Goal: Task Accomplishment & Management: Manage account settings

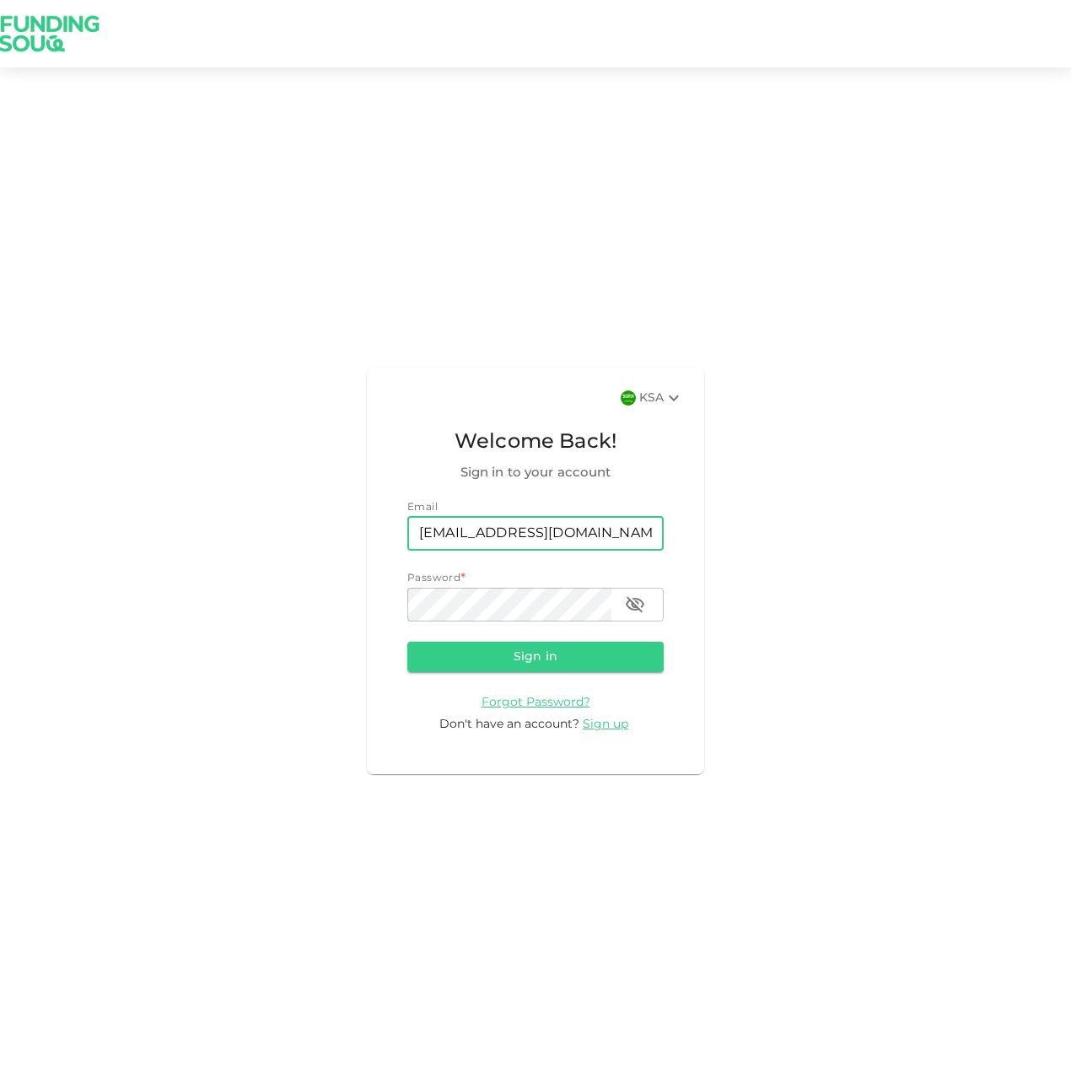
type input "[EMAIL_ADDRESS][DOMAIN_NAME]"
click at [407, 642] on button "Sign in" at bounding box center [535, 657] width 256 height 30
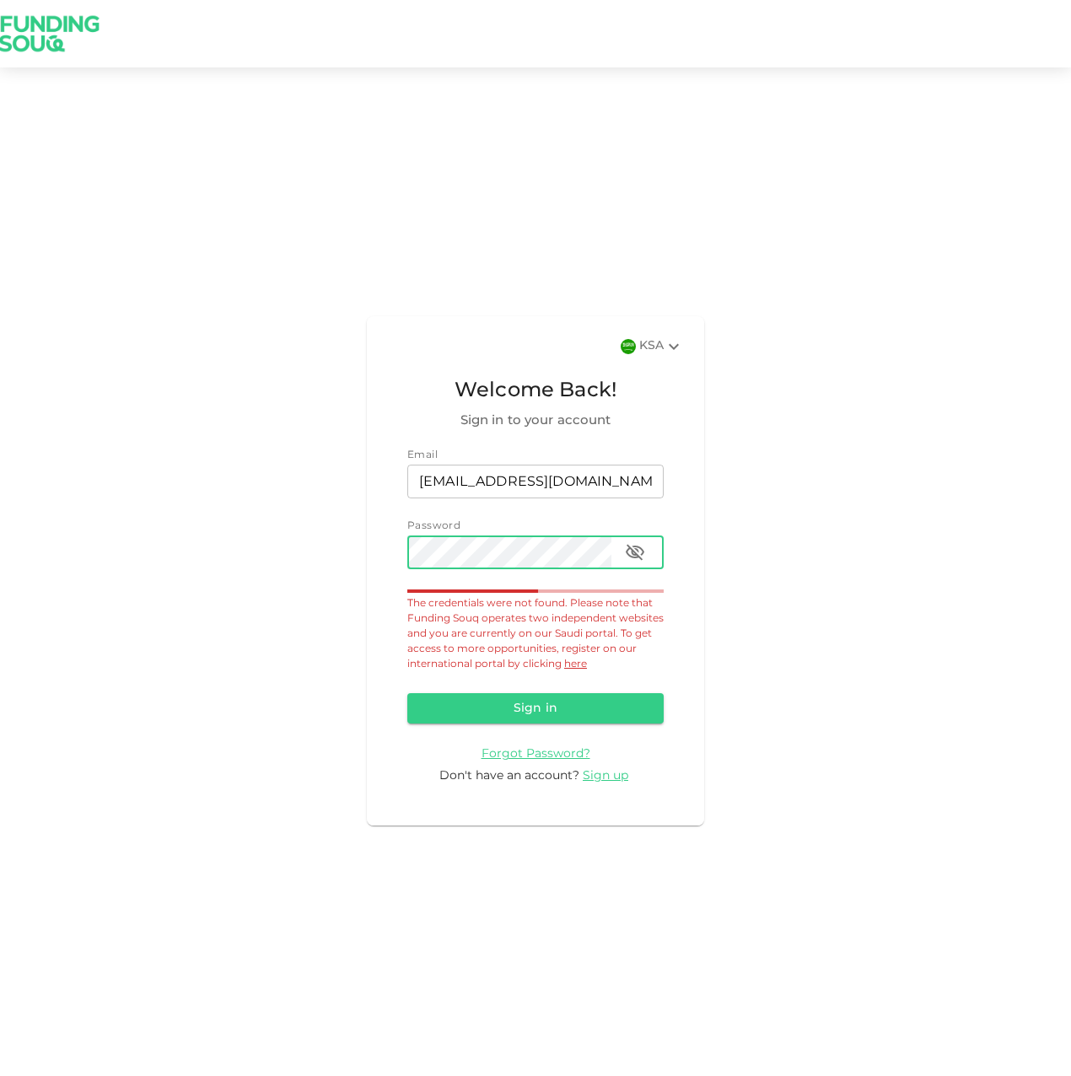
click at [407, 693] on button "Sign in" at bounding box center [535, 708] width 256 height 30
click at [363, 576] on div "KSA Welcome Back! Sign in to your account Email email wijnand@vantill.biz email…" at bounding box center [535, 571] width 1071 height 967
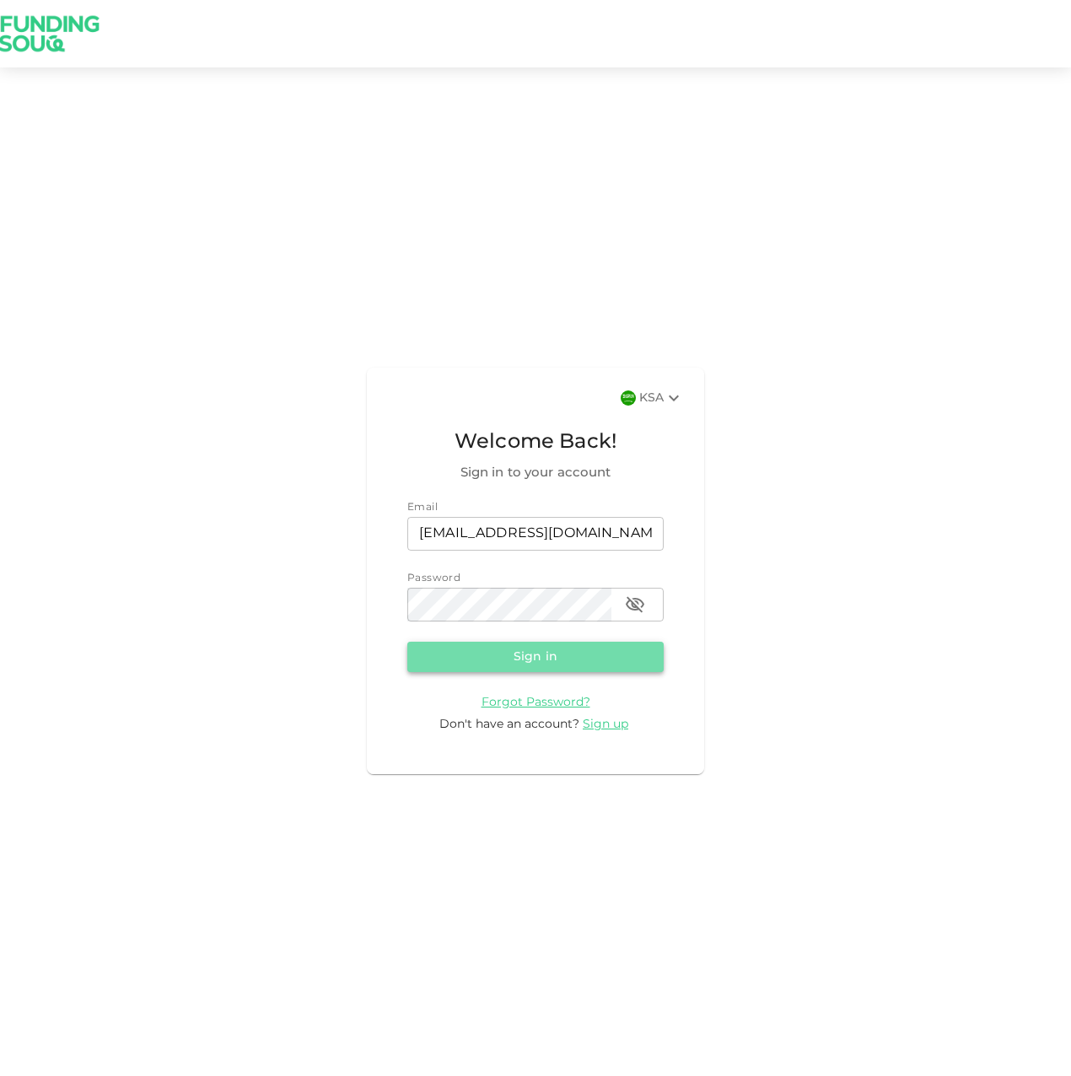
click at [476, 667] on button "Sign in" at bounding box center [535, 657] width 256 height 30
click at [641, 608] on icon "button" at bounding box center [635, 605] width 20 height 20
click at [603, 659] on button "Sign in" at bounding box center [535, 657] width 256 height 30
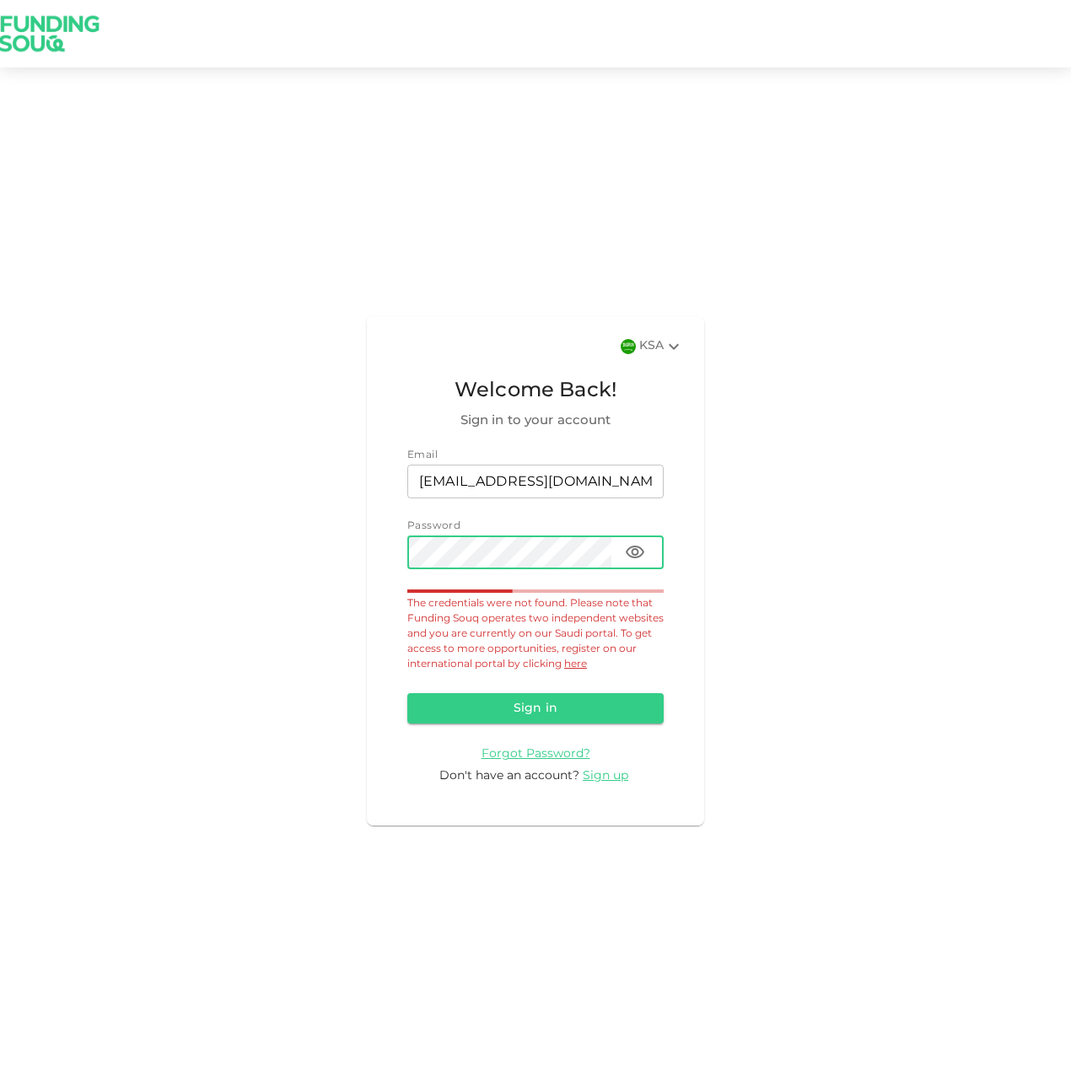
click at [642, 340] on div "KSA" at bounding box center [661, 347] width 45 height 20
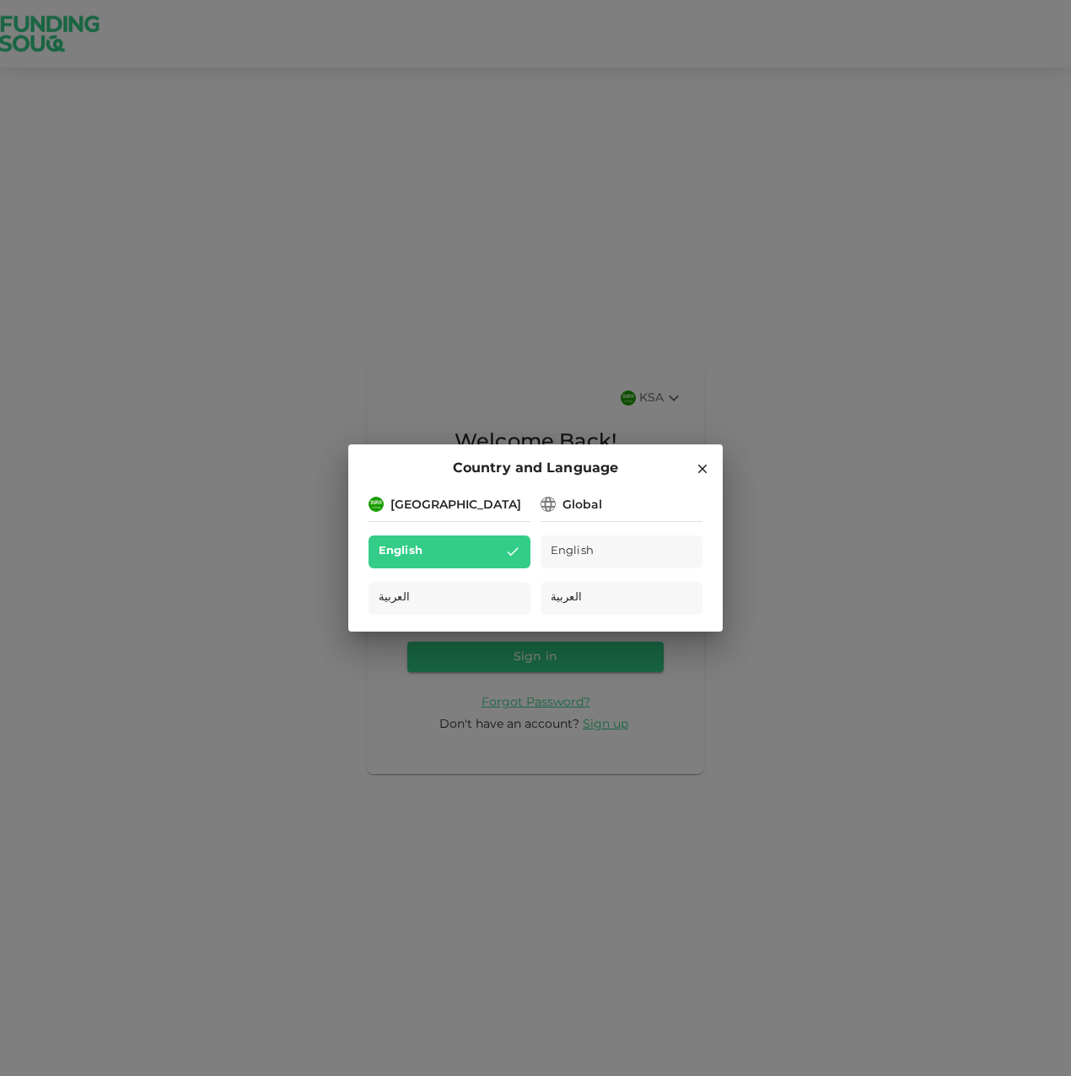
click at [588, 554] on span "English" at bounding box center [572, 551] width 43 height 19
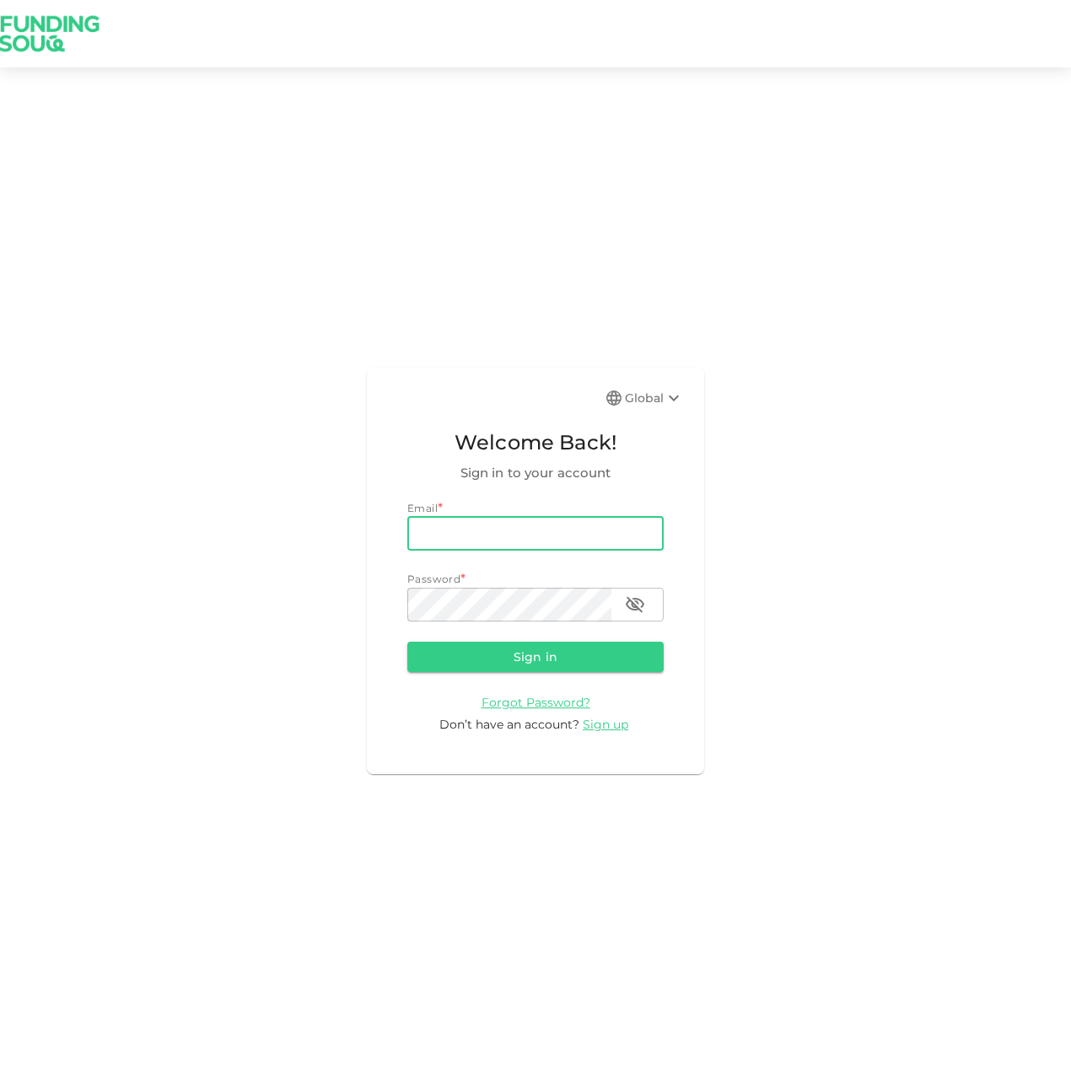
click at [503, 522] on input "email" at bounding box center [535, 534] width 256 height 34
type input "[EMAIL_ADDRESS][DOMAIN_NAME]"
click at [407, 642] on button "Sign in" at bounding box center [535, 657] width 256 height 30
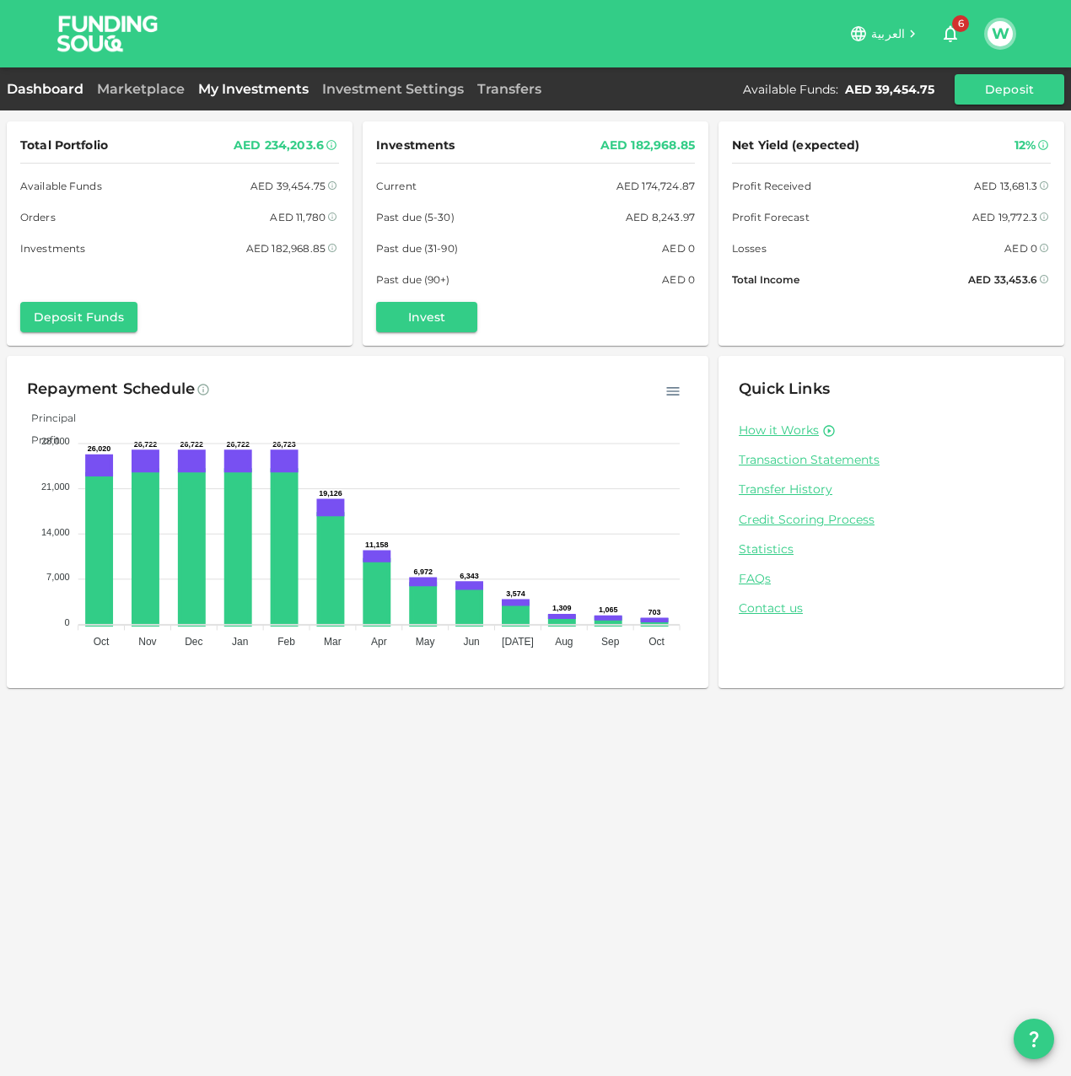
click at [288, 96] on link "My Investments" at bounding box center [253, 89] width 124 height 16
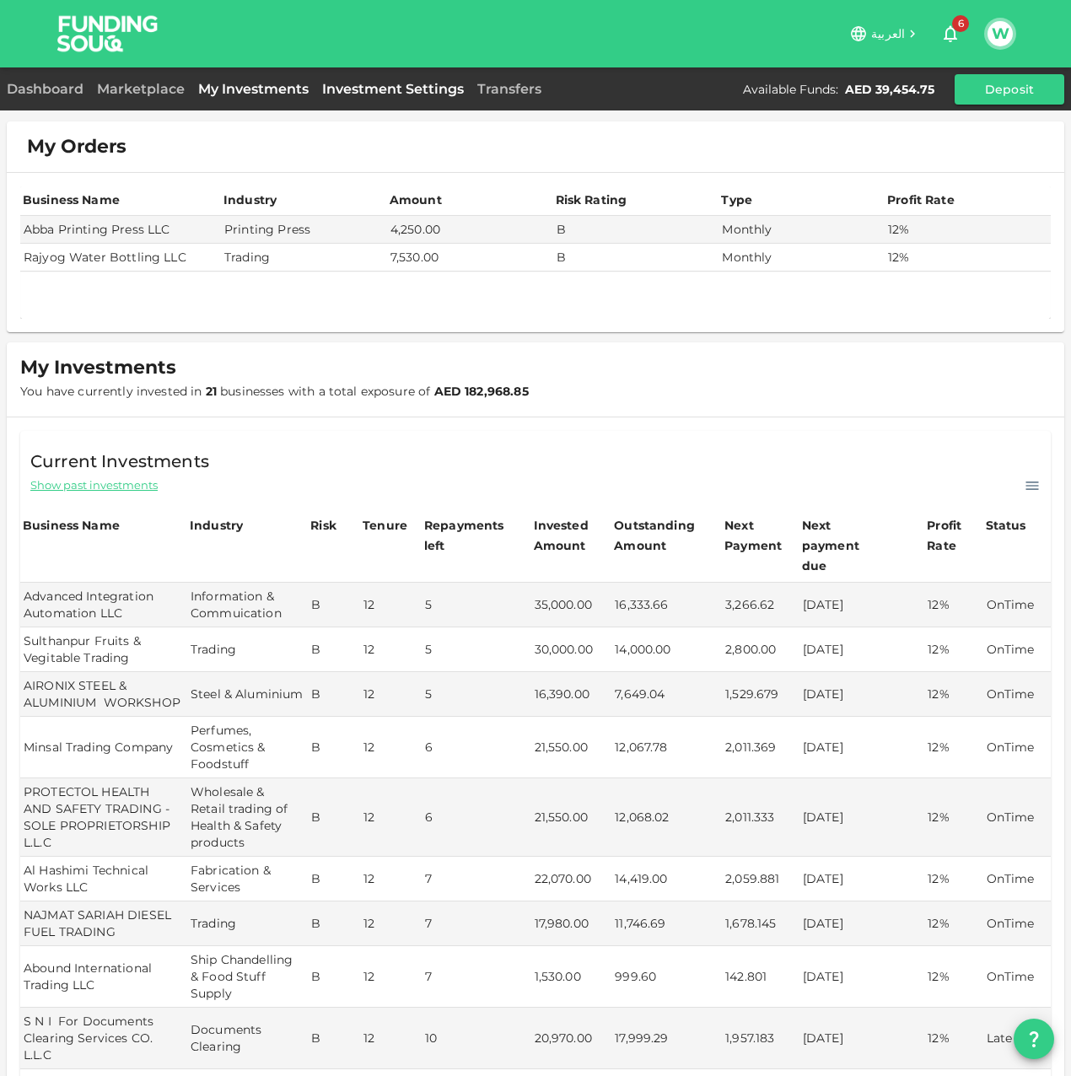
click at [410, 90] on link "Investment Settings" at bounding box center [392, 89] width 155 height 16
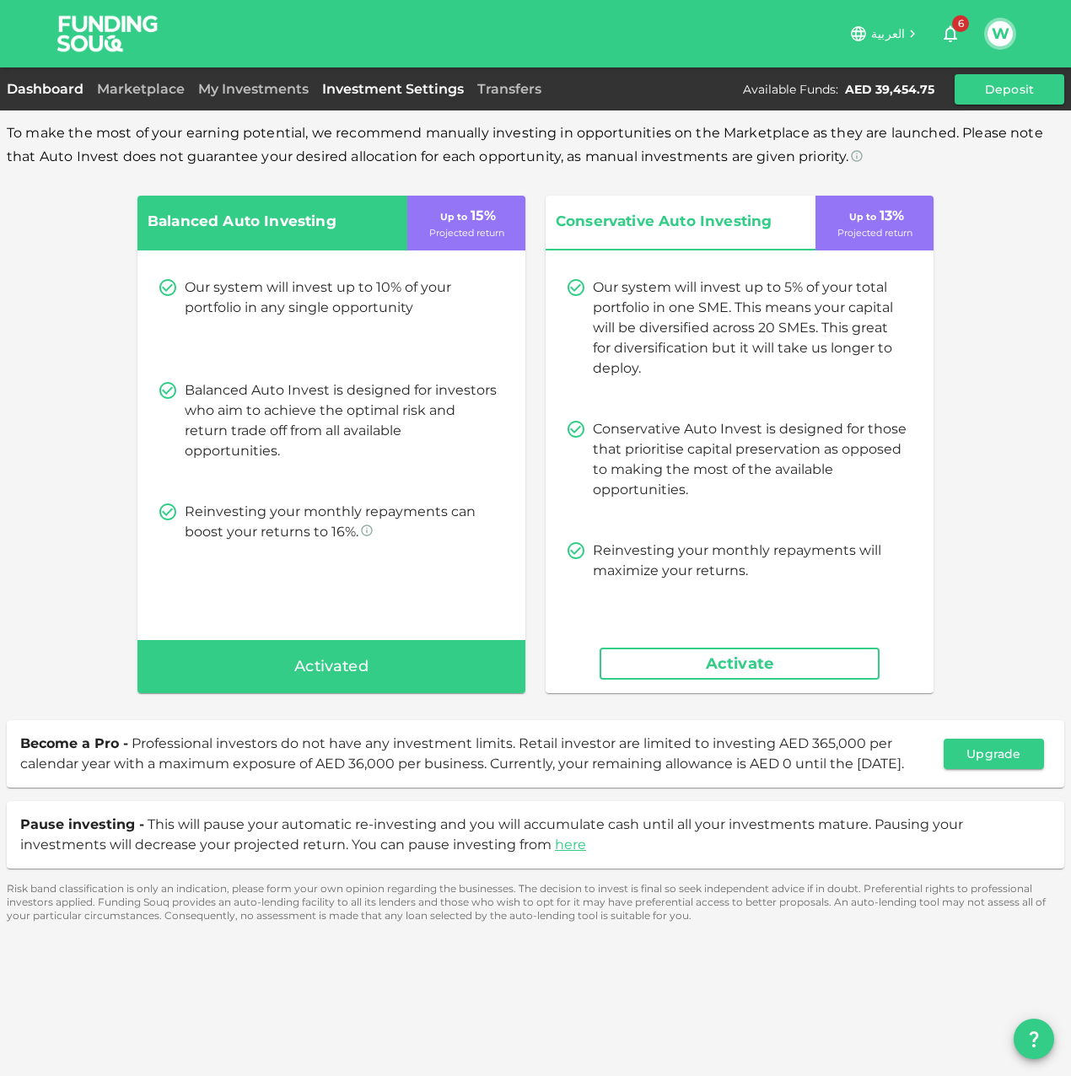
click at [61, 94] on link "Dashboard" at bounding box center [49, 89] width 84 height 16
